Goal: Transaction & Acquisition: Purchase product/service

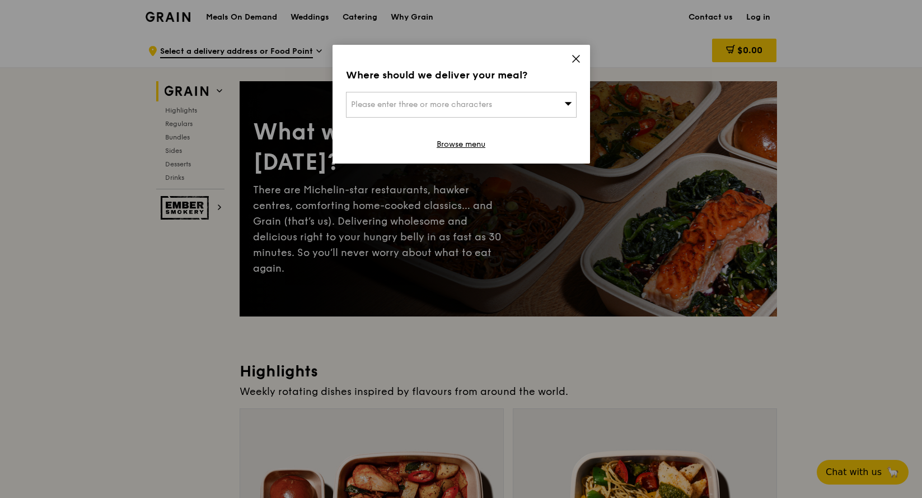
click at [517, 97] on div "Please enter three or more characters" at bounding box center [461, 105] width 231 height 26
type input "shhk"
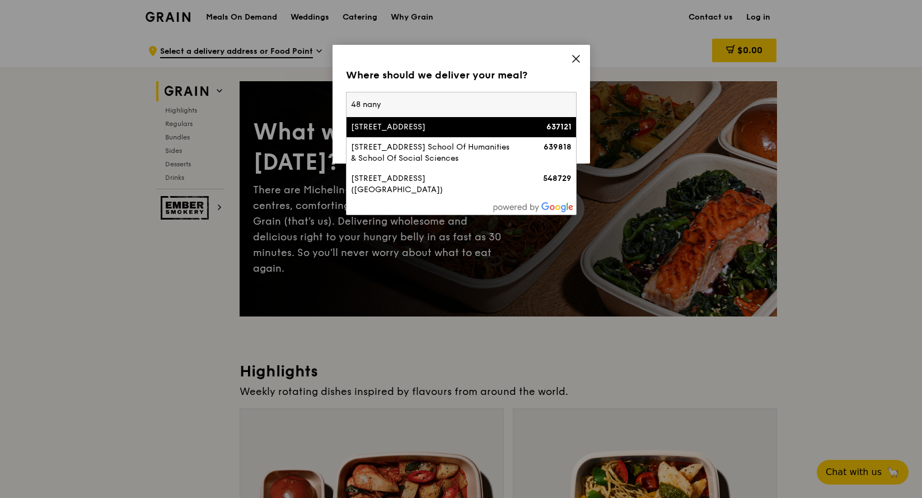
type input "48 nany"
click at [486, 126] on div "[STREET_ADDRESS]" at bounding box center [434, 126] width 166 height 11
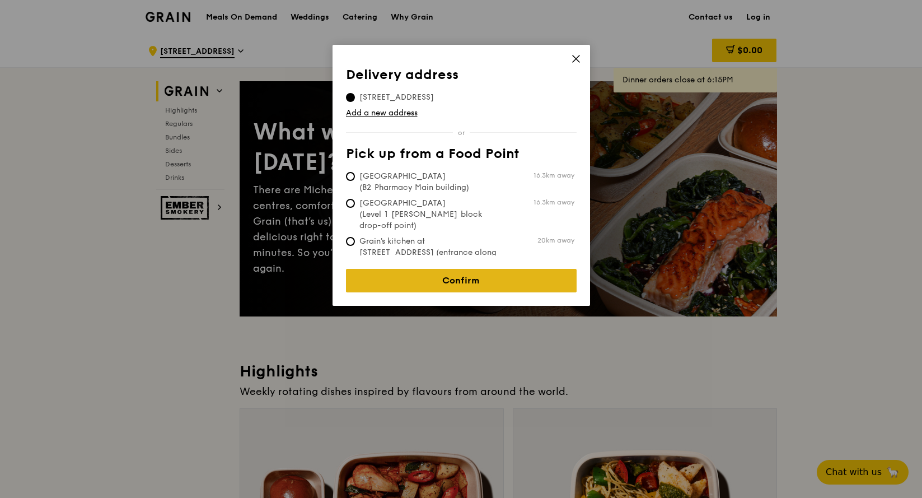
click at [493, 276] on link "Confirm" at bounding box center [461, 281] width 231 height 24
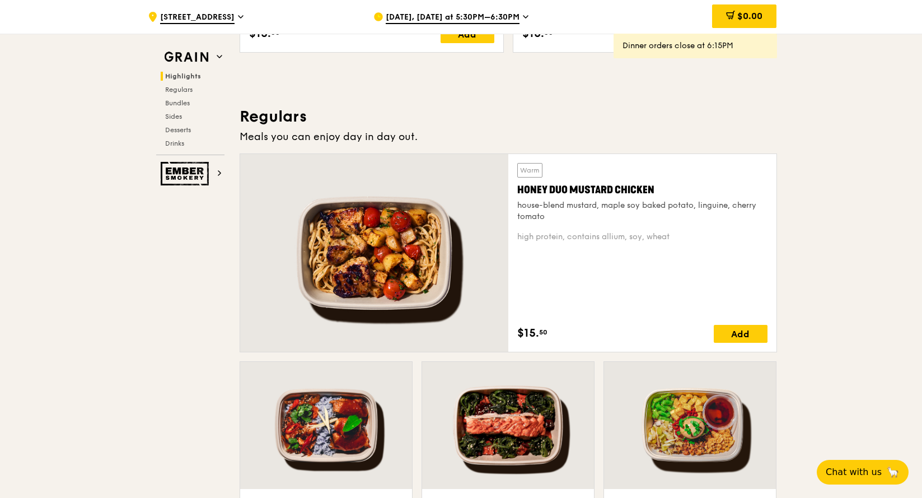
scroll to position [454, 0]
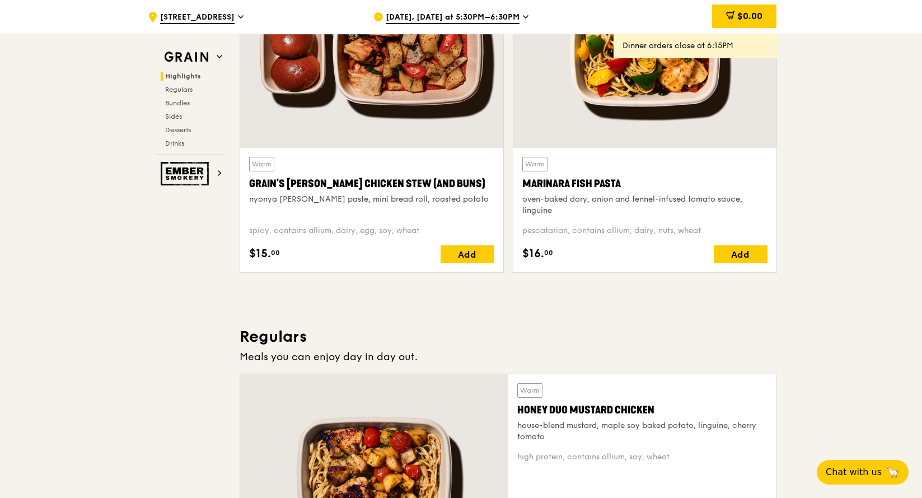
click at [490, 10] on div "[DATE], [DATE] at 5:30PM–6:30PM" at bounding box center [477, 17] width 208 height 34
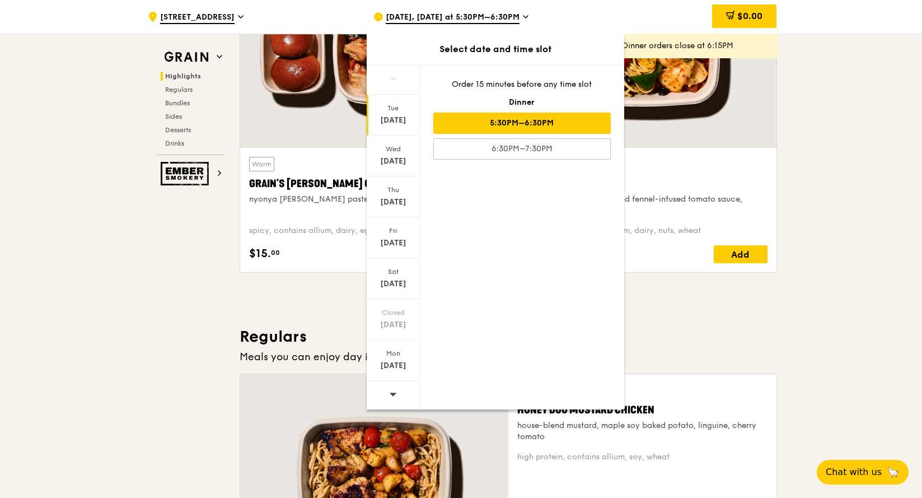
click at [392, 387] on span at bounding box center [393, 394] width 8 height 26
click at [399, 201] on div "[DATE]" at bounding box center [393, 201] width 50 height 11
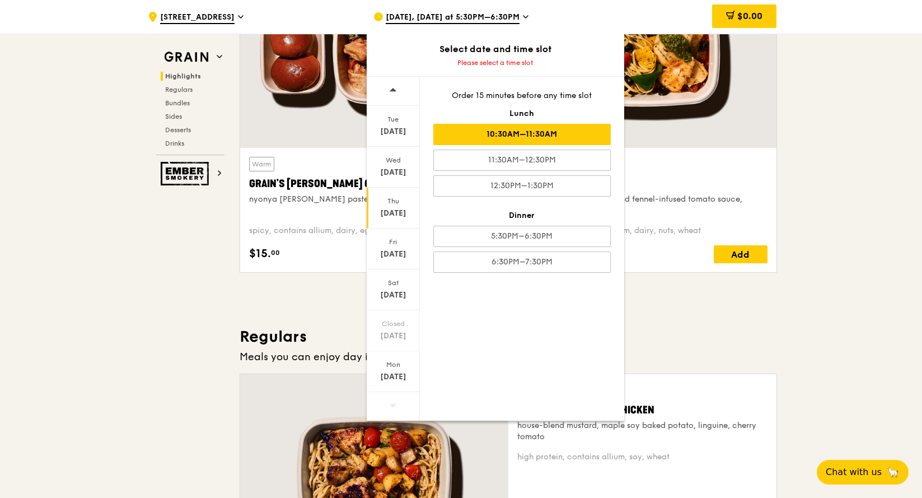
click at [576, 134] on div "10:30AM–11:30AM" at bounding box center [521, 134] width 177 height 21
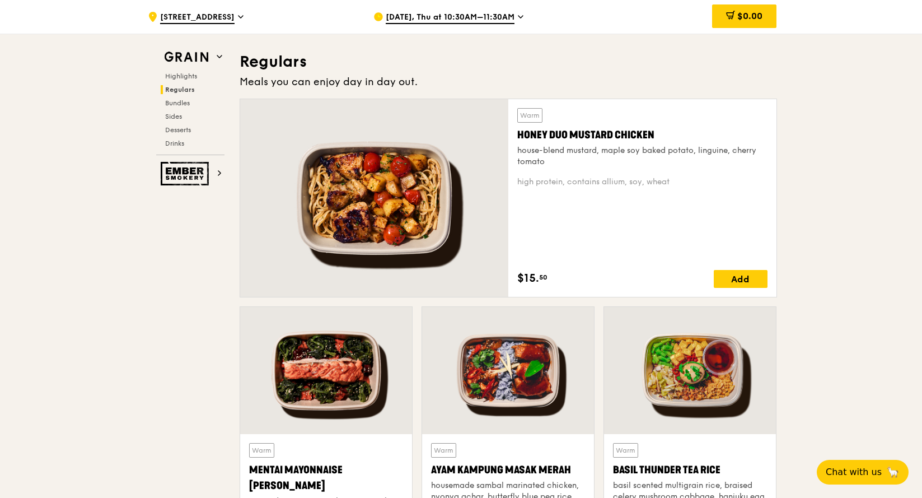
scroll to position [931, 0]
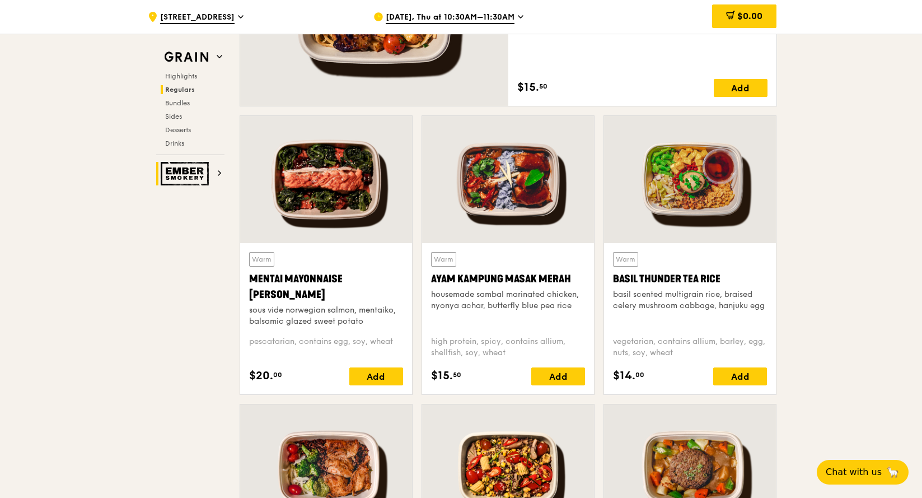
click at [207, 176] on img at bounding box center [186, 174] width 51 height 24
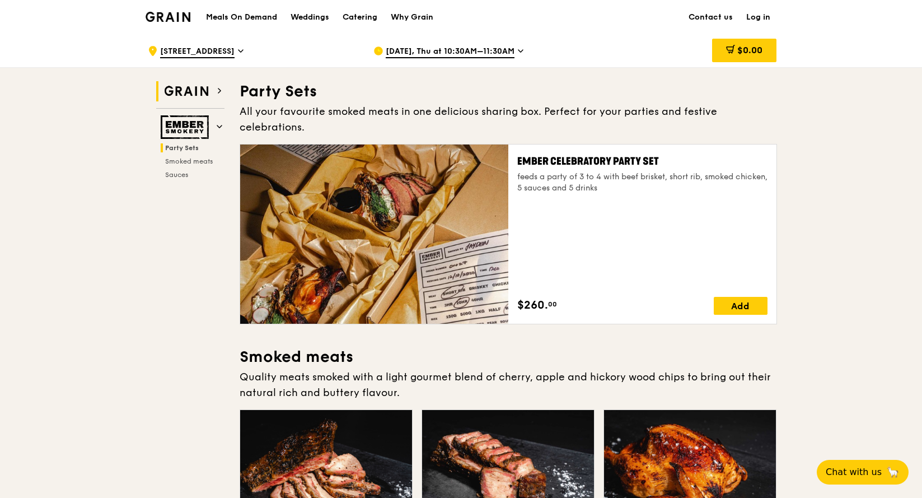
click at [194, 84] on img at bounding box center [186, 91] width 51 height 20
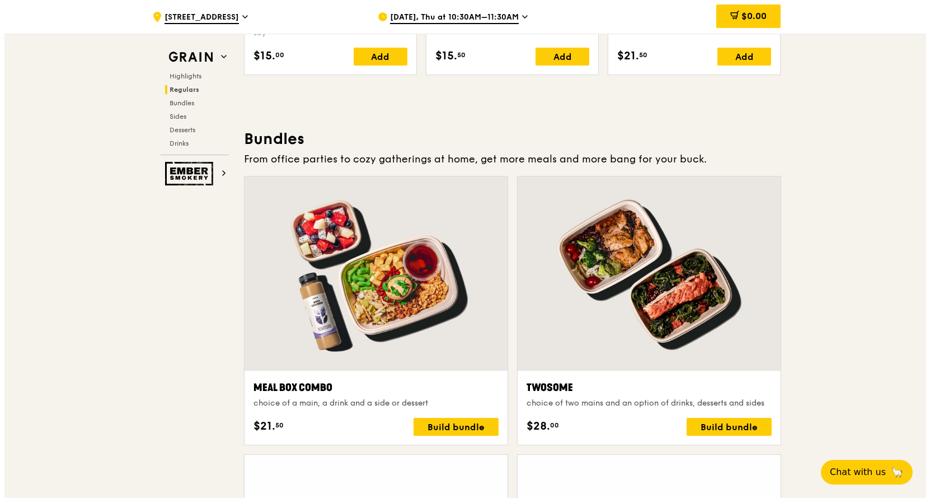
scroll to position [1606, 0]
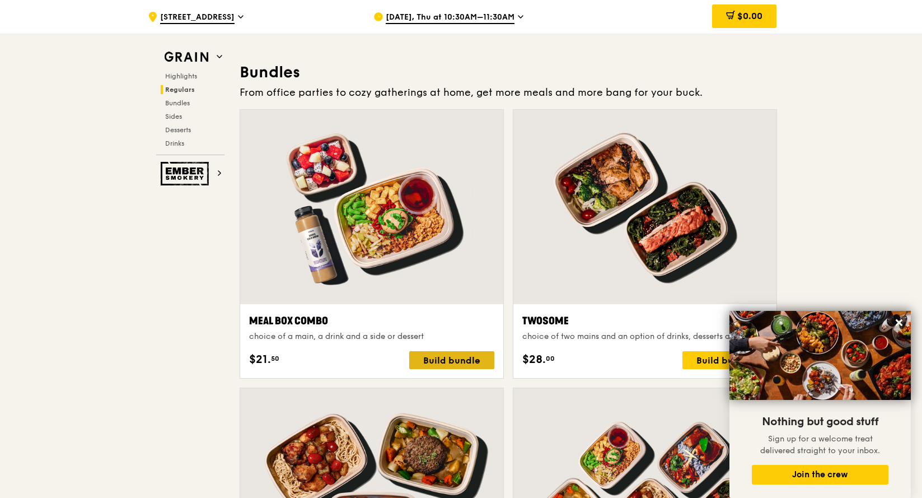
click at [471, 359] on div "Build bundle" at bounding box center [451, 360] width 85 height 18
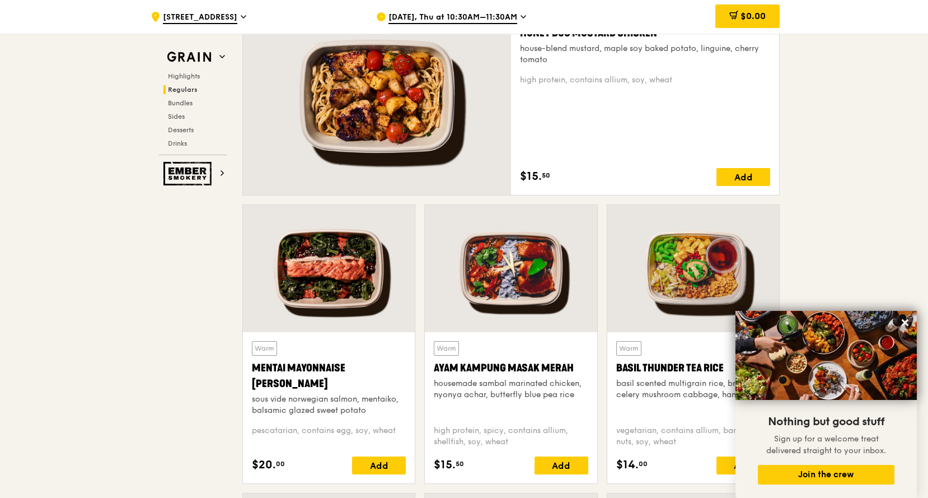
scroll to position [635, 0]
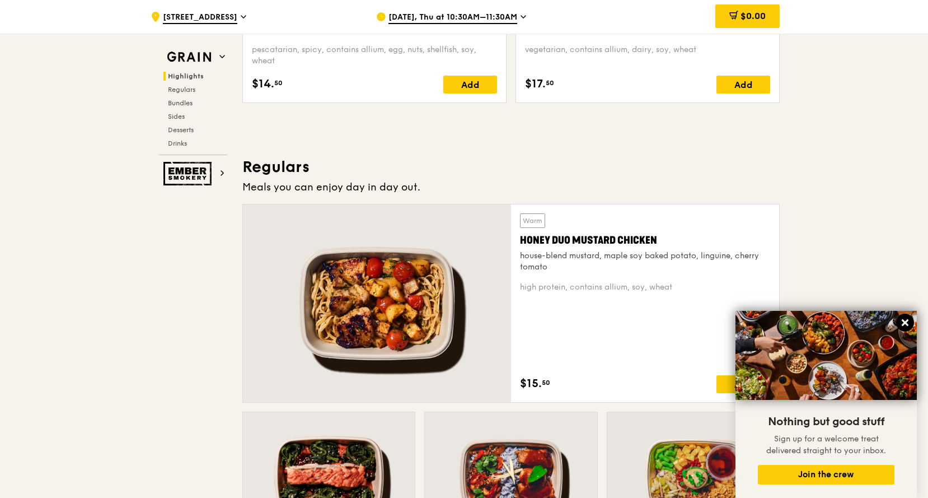
click at [900, 319] on icon at bounding box center [905, 322] width 10 height 10
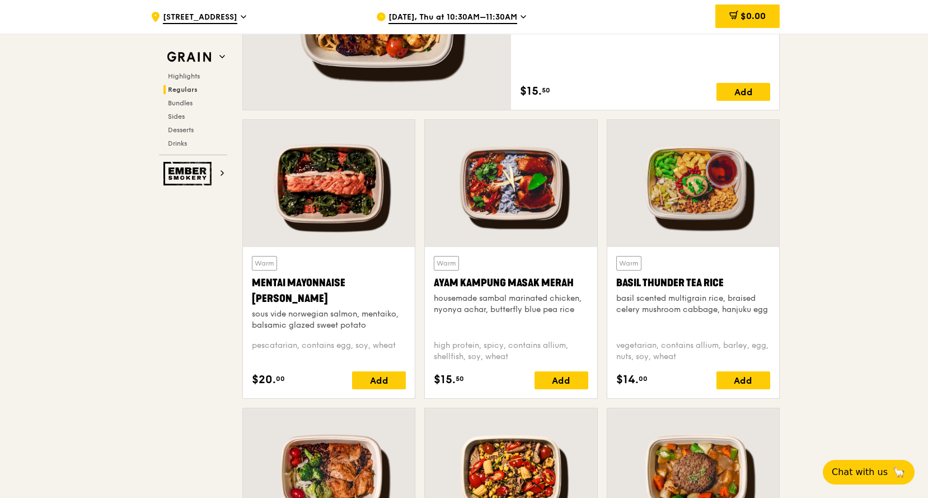
scroll to position [1061, 0]
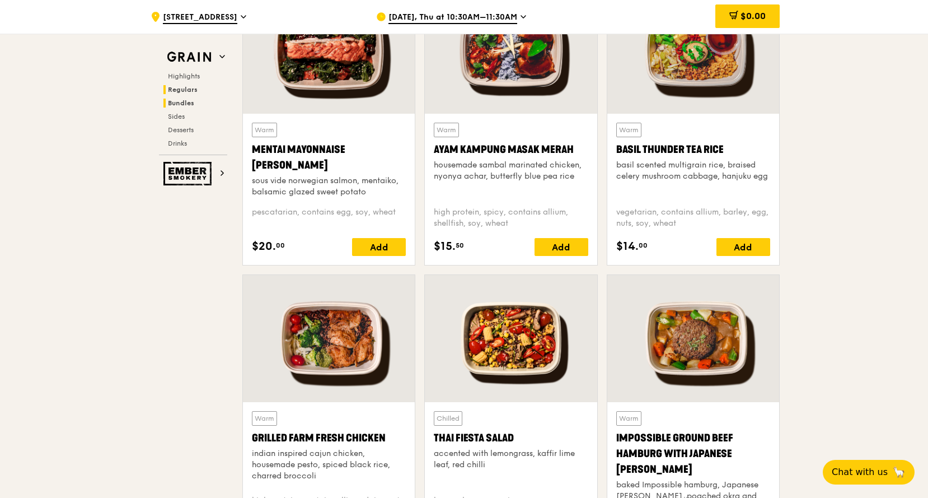
click at [186, 105] on span "Bundles" at bounding box center [181, 103] width 26 height 8
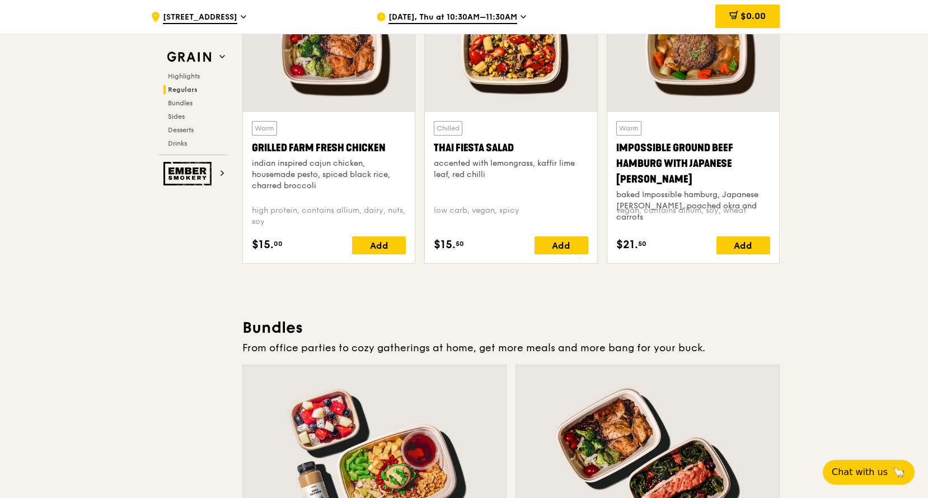
scroll to position [1302, 0]
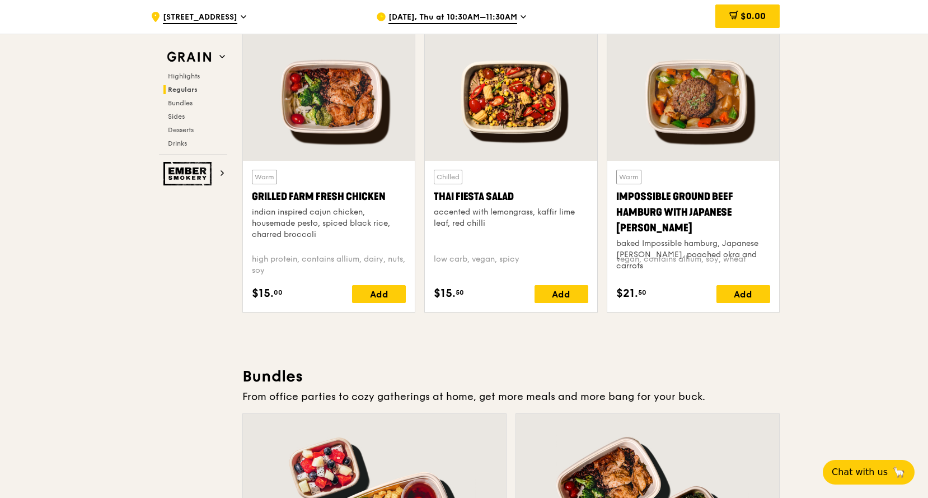
click at [337, 218] on div "indian inspired cajun chicken, housemade pesto, spiced black rice, charred broc…" at bounding box center [329, 224] width 154 height 34
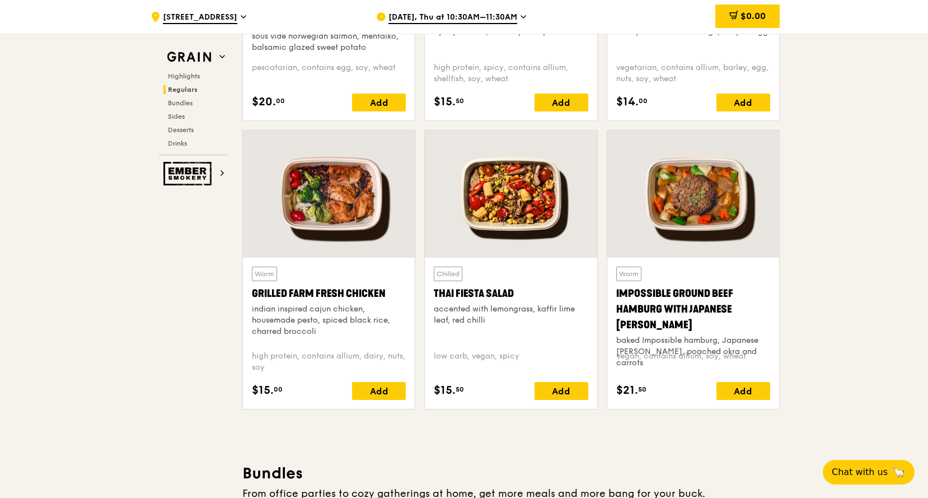
scroll to position [1071, 0]
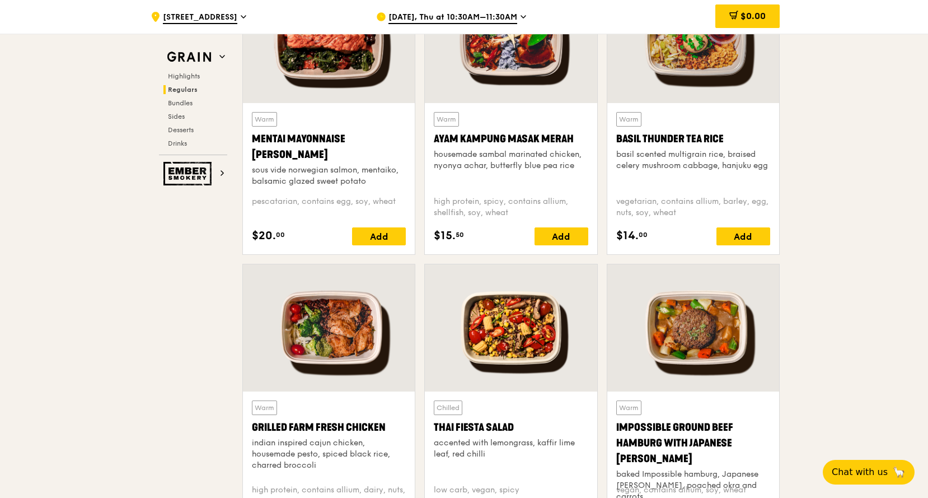
click at [383, 121] on div "Warm Mentai Mayonnaise Aburi Salmon sous vide norwegian salmon, mentaiko, balsa…" at bounding box center [329, 149] width 154 height 75
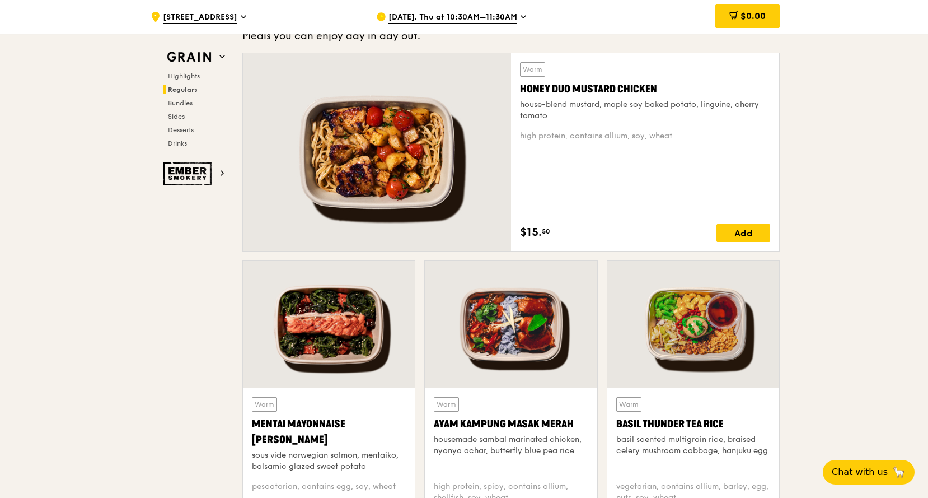
click at [412, 123] on div at bounding box center [377, 152] width 268 height 198
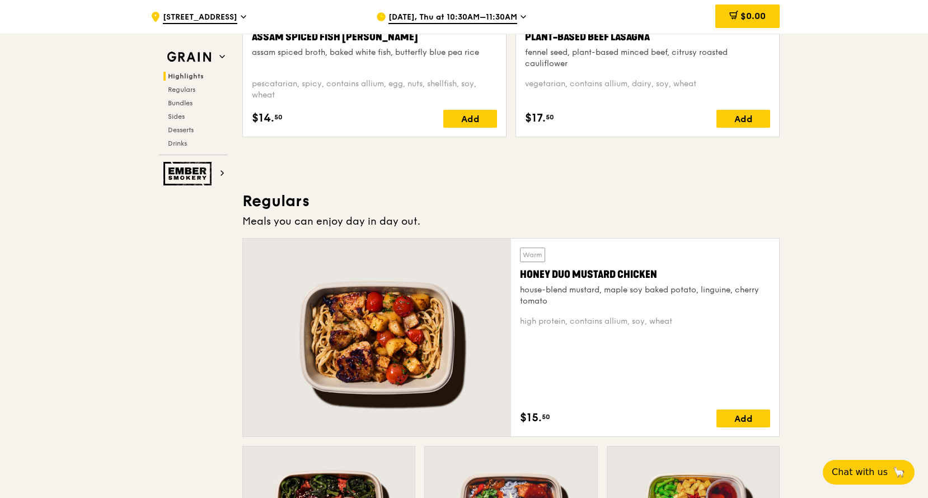
scroll to position [345, 0]
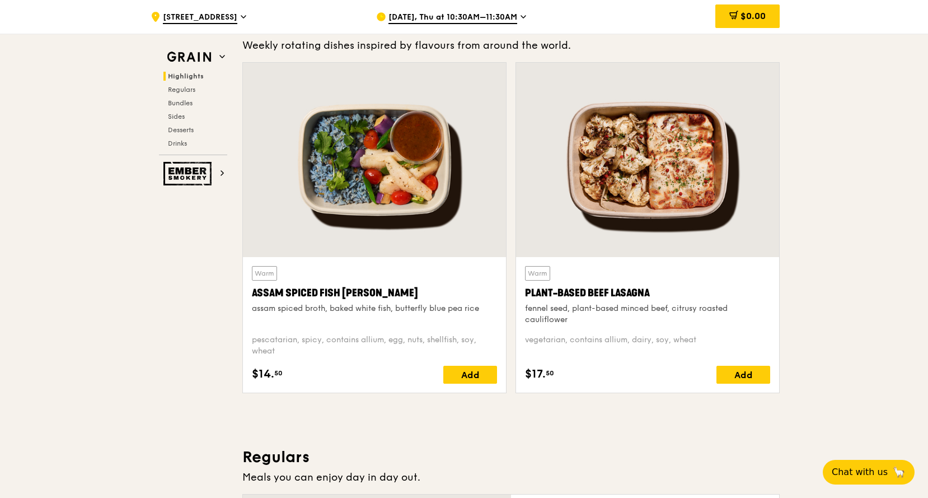
click at [615, 311] on div "fennel seed, plant-based minced beef, citrusy roasted cauliflower" at bounding box center [647, 314] width 245 height 22
click at [340, 299] on div "Assam Spiced Fish [PERSON_NAME]" at bounding box center [374, 293] width 245 height 16
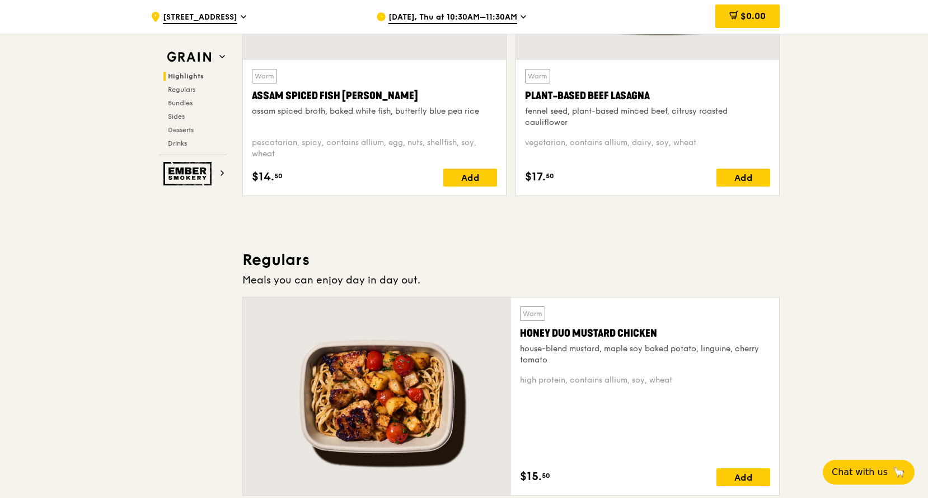
scroll to position [609, 0]
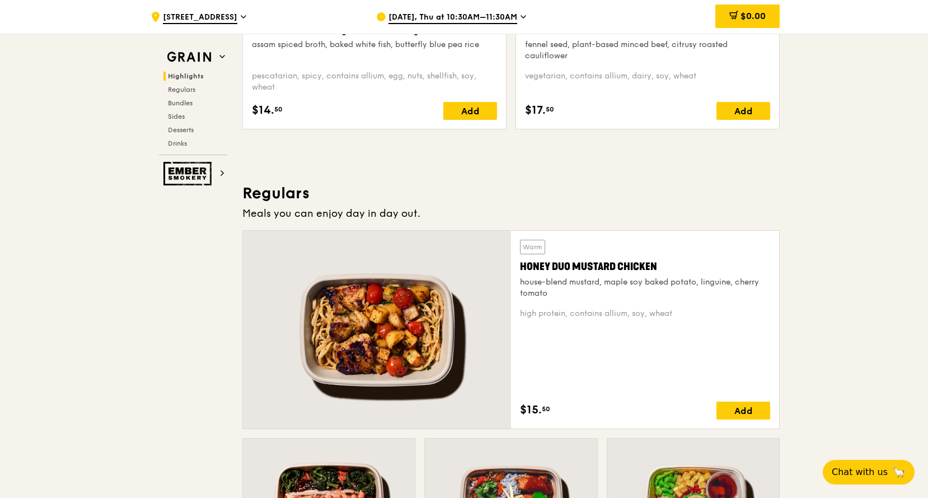
click at [443, 344] on div at bounding box center [377, 330] width 268 height 198
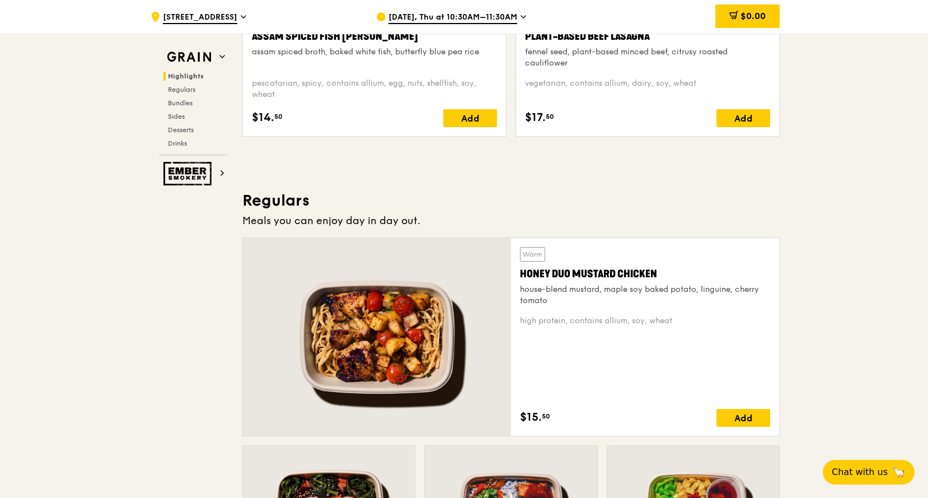
scroll to position [781, 0]
